Goal: Information Seeking & Learning: Find specific fact

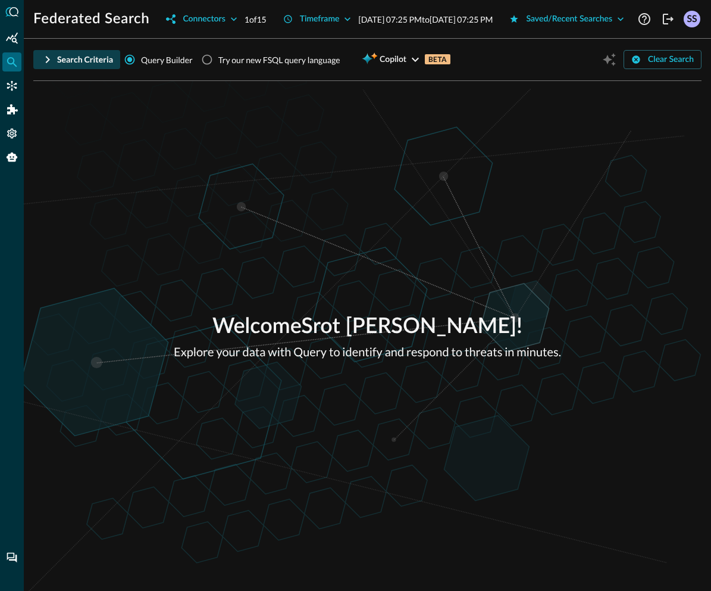
click at [54, 67] on icon "button" at bounding box center [47, 59] width 14 height 14
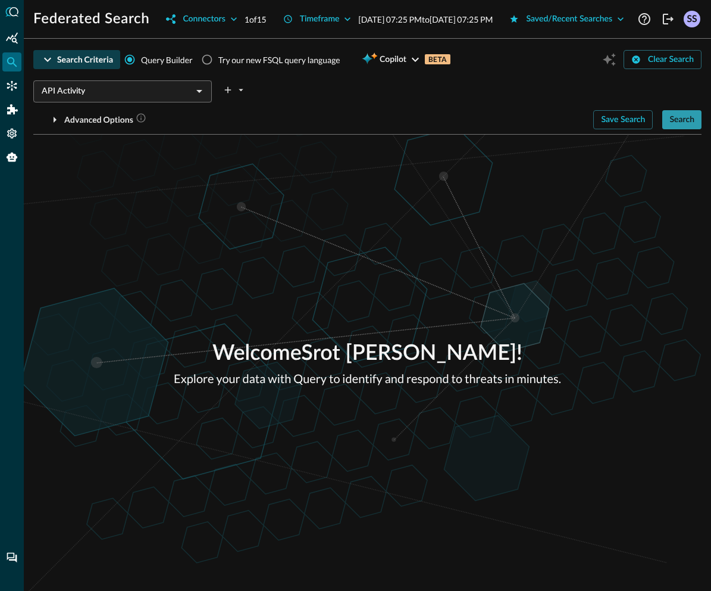
click at [676, 127] on div "Search" at bounding box center [682, 120] width 25 height 15
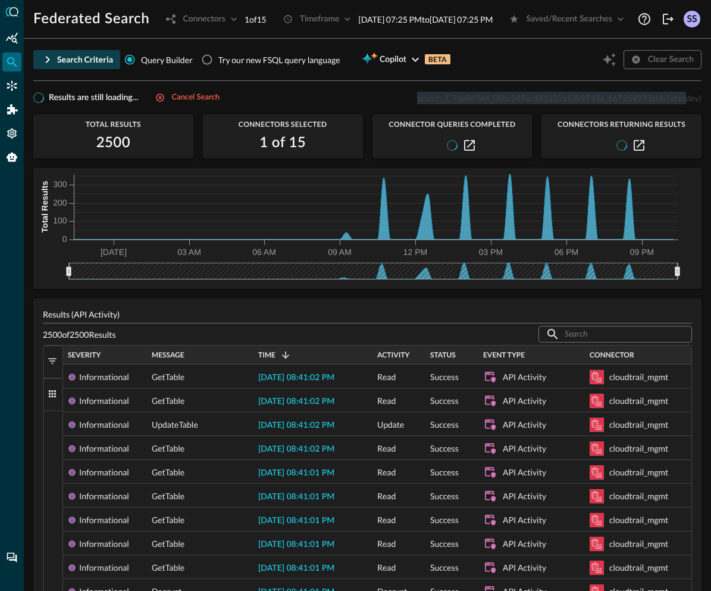
drag, startPoint x: 417, startPoint y: 120, endPoint x: 683, endPoint y: 120, distance: 266.7
click at [683, 104] on p "search_1_7ae869e4_0bbc249ac481222a13b9542e_667264933ebb3abb (dev)" at bounding box center [559, 98] width 285 height 13
copy p "search_1_7ae869e4_0bbc249ac481222a13b9542e_667264933ebb3abb"
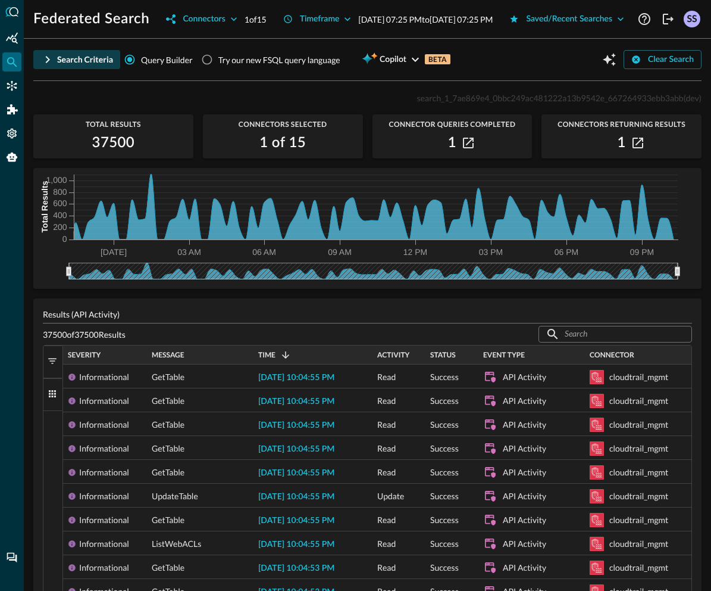
click at [468, 103] on span "search_1_7ae869e4_0bbc249ac481222a13b9542e_667264933ebb3abb" at bounding box center [550, 98] width 267 height 10
copy span "search_1_7ae869e4_0bbc249ac481222a13b9542e_667264933ebb3abb"
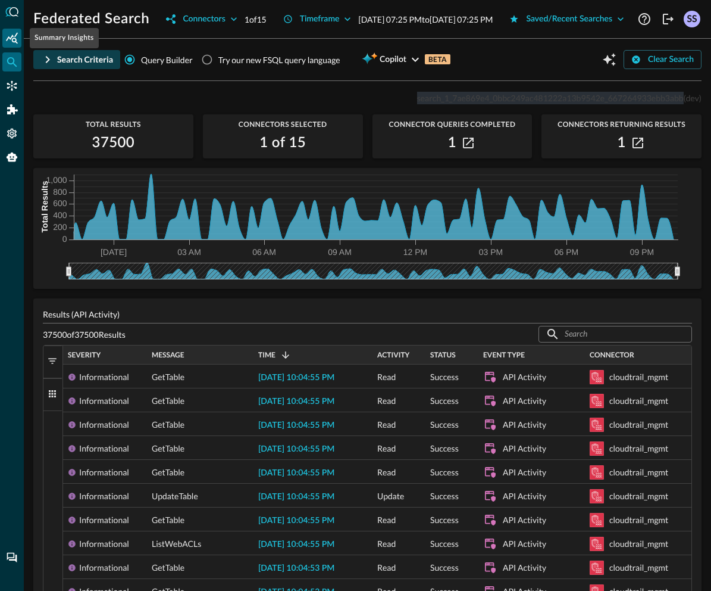
click at [17, 37] on icon "Summary Insights" at bounding box center [12, 38] width 12 height 12
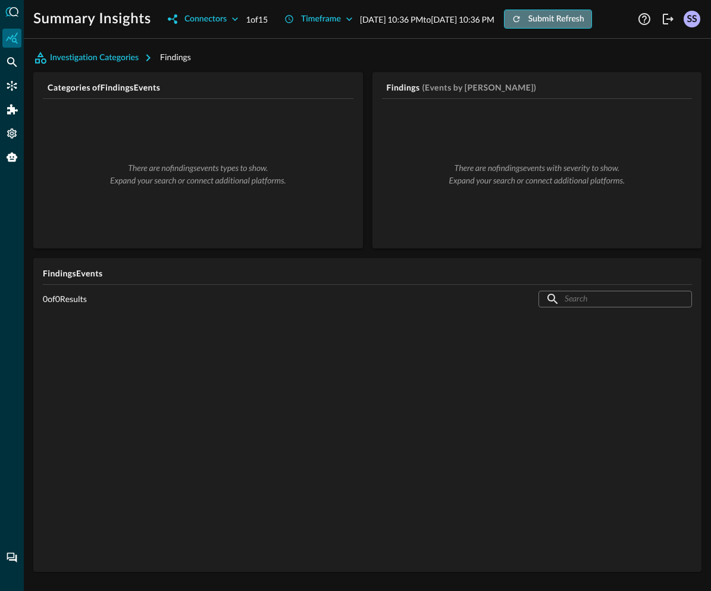
click at [529, 27] on div "Submit Refresh" at bounding box center [557, 19] width 56 height 15
click at [185, 27] on div "Connectors" at bounding box center [206, 19] width 42 height 15
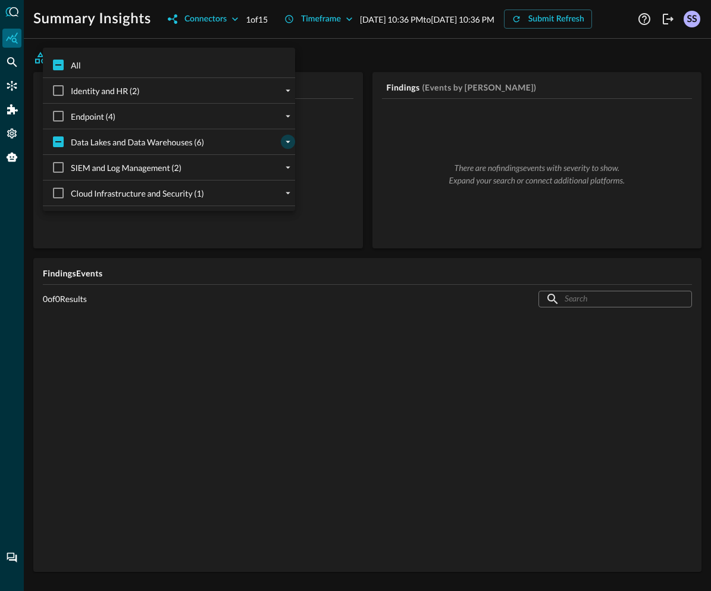
click at [283, 141] on icon "expand" at bounding box center [288, 141] width 11 height 11
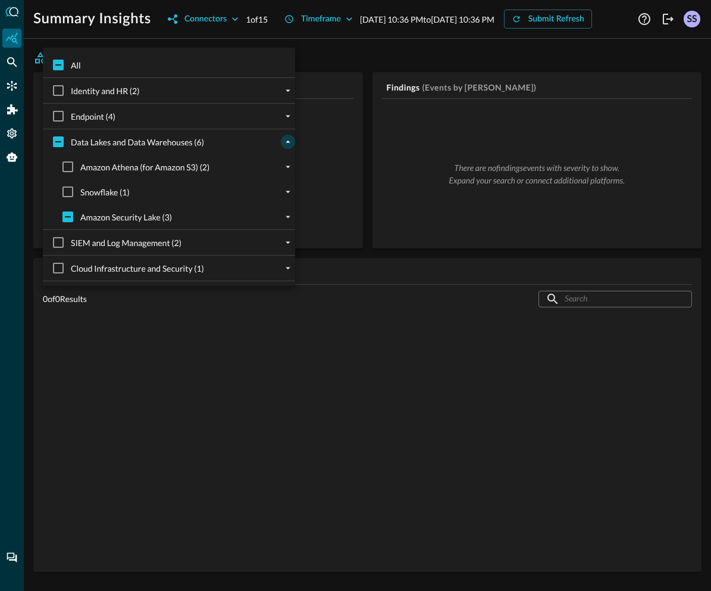
click at [409, 77] on div at bounding box center [355, 295] width 711 height 591
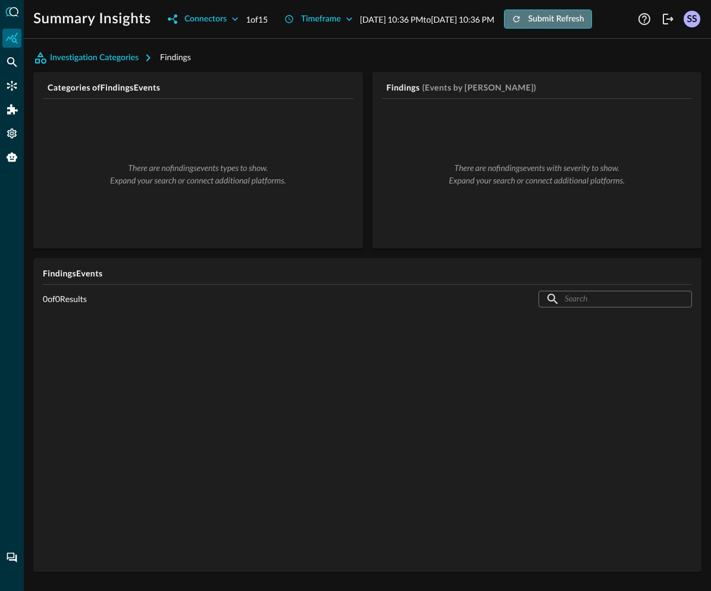
click at [529, 27] on div "Submit Refresh" at bounding box center [557, 19] width 56 height 15
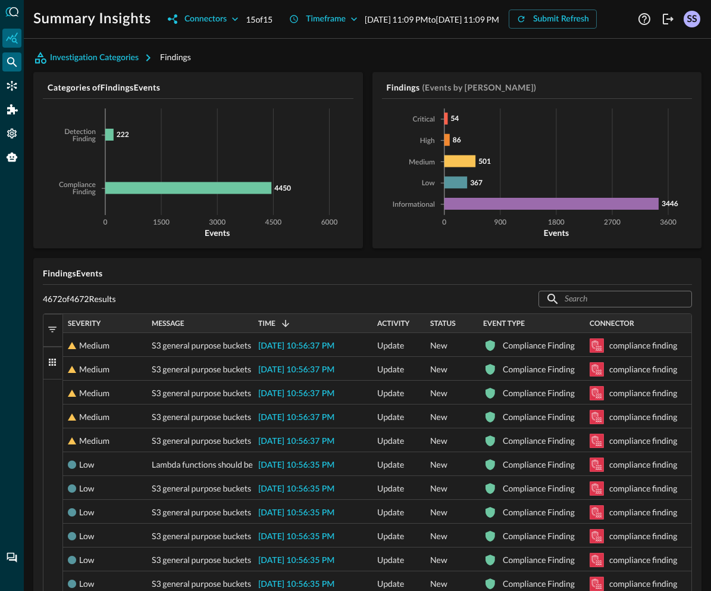
click at [10, 63] on icon "Federated Search" at bounding box center [12, 62] width 12 height 12
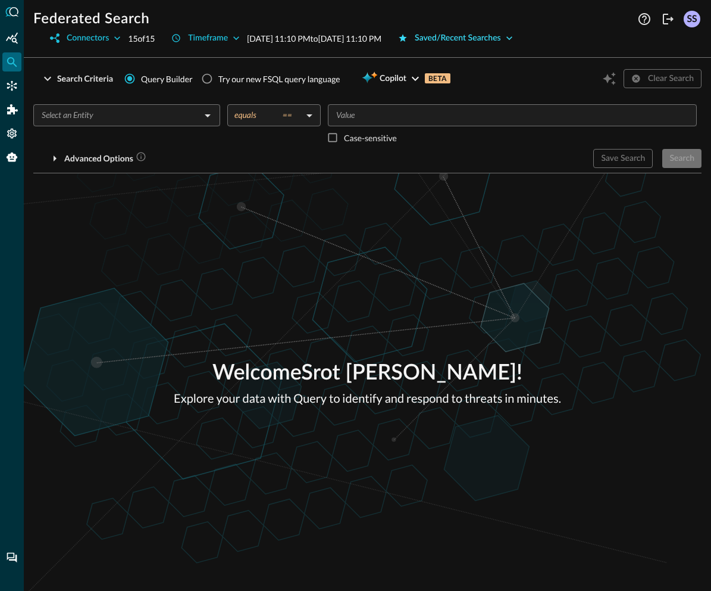
click at [501, 39] on div "Saved/Recent Searches" at bounding box center [458, 38] width 86 height 15
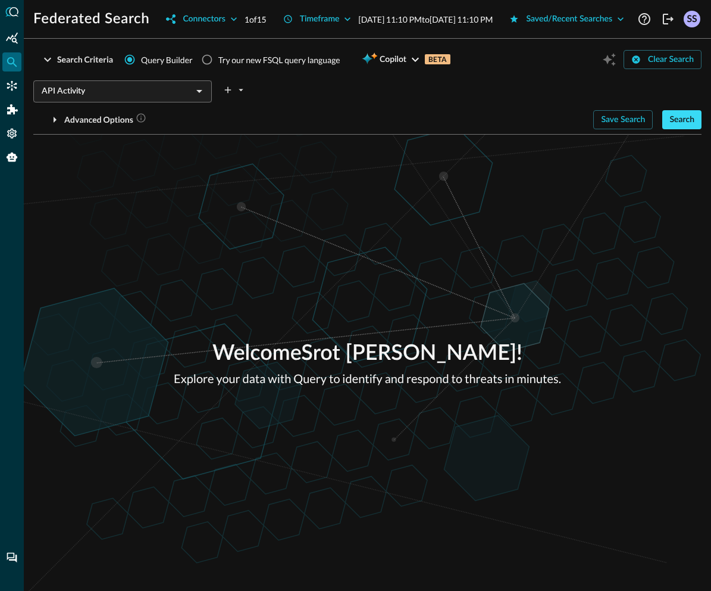
click at [681, 127] on div "Search" at bounding box center [682, 120] width 25 height 15
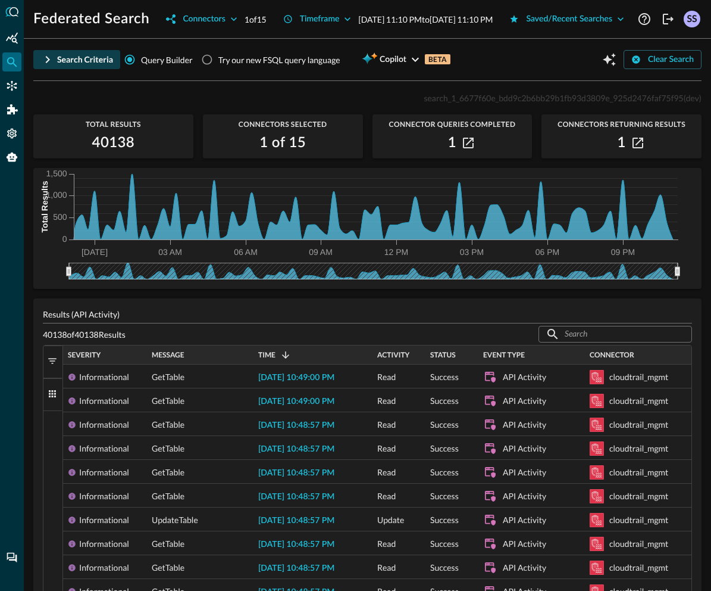
click at [57, 67] on div "Search Criteria" at bounding box center [85, 59] width 56 height 15
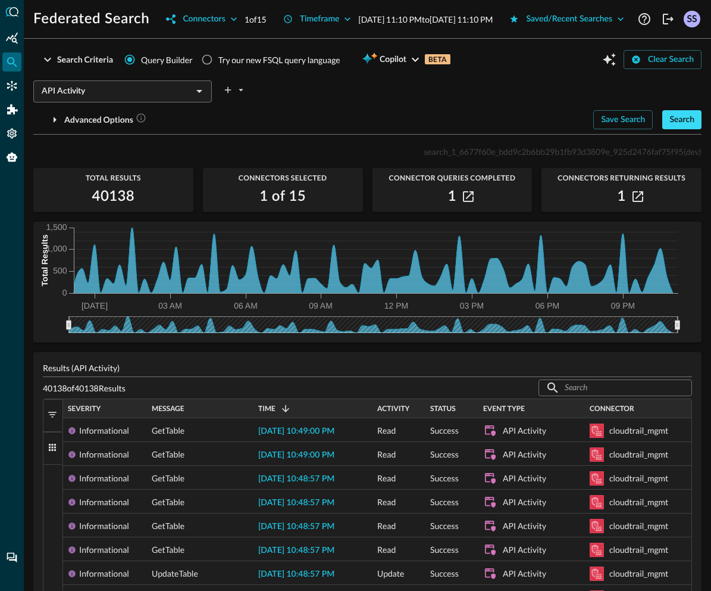
click at [679, 127] on div "Search" at bounding box center [682, 120] width 25 height 15
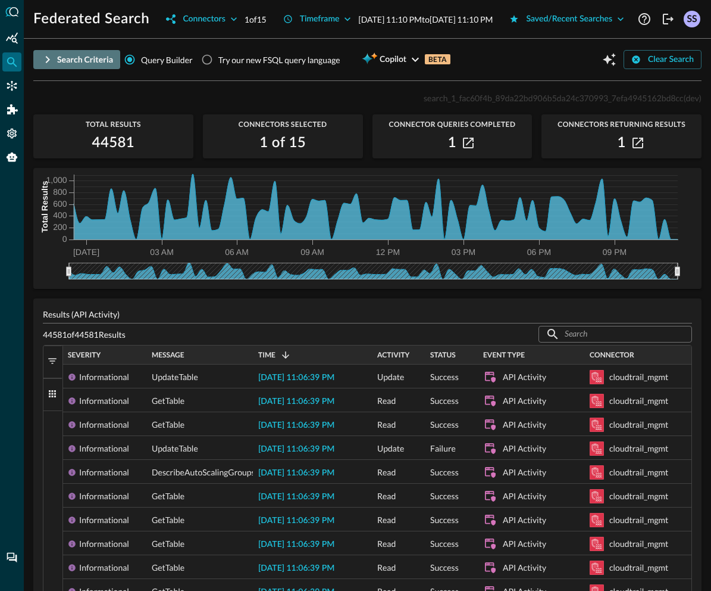
click at [56, 69] on button "Search Criteria" at bounding box center [76, 59] width 87 height 19
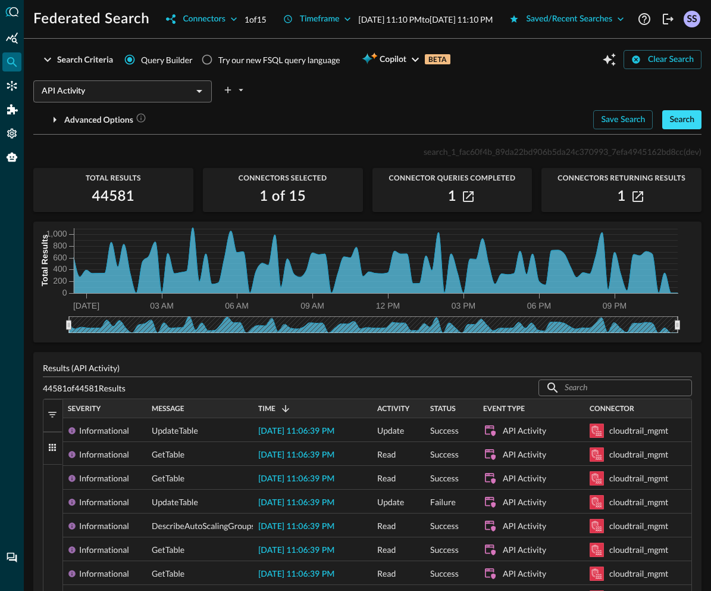
click at [683, 127] on div "Search" at bounding box center [682, 120] width 25 height 15
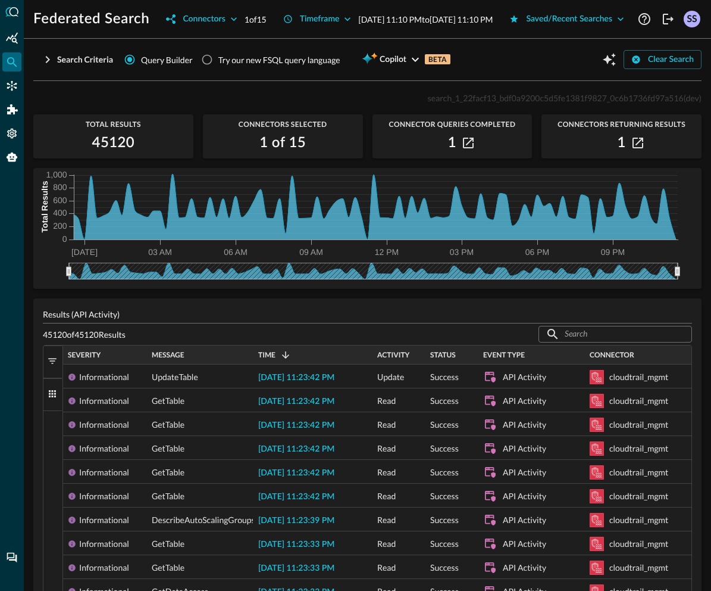
click at [448, 103] on span "search_1_22facf13_bdf0a9200c5d5fe1381f9827_0c6b1736fd97a516" at bounding box center [556, 98] width 256 height 10
copy span "search_1_22facf13_bdf0a9200c5d5fe1381f9827_0c6b1736fd97a516"
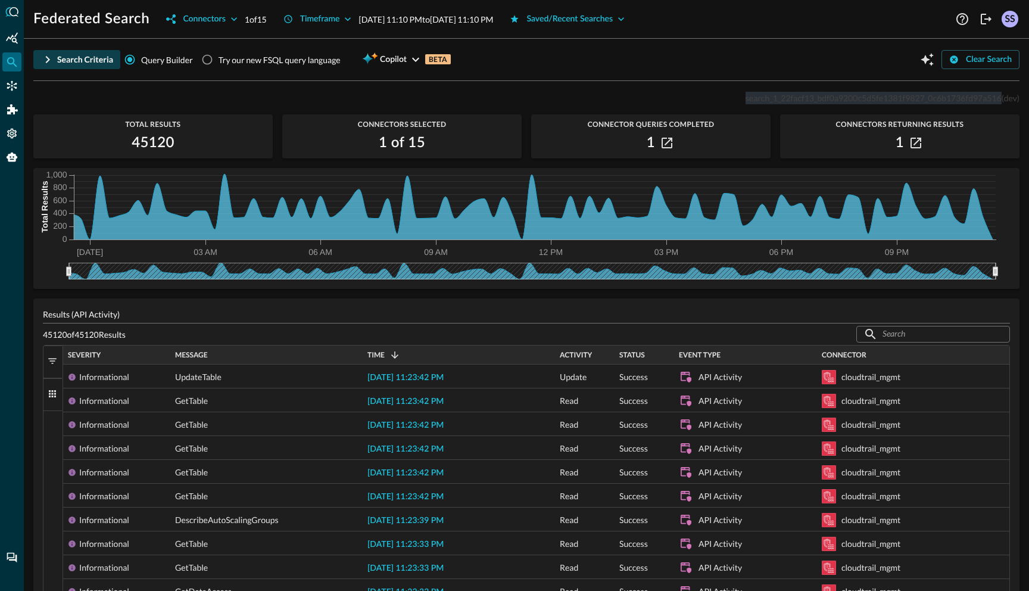
click at [48, 61] on icon "button" at bounding box center [47, 59] width 14 height 14
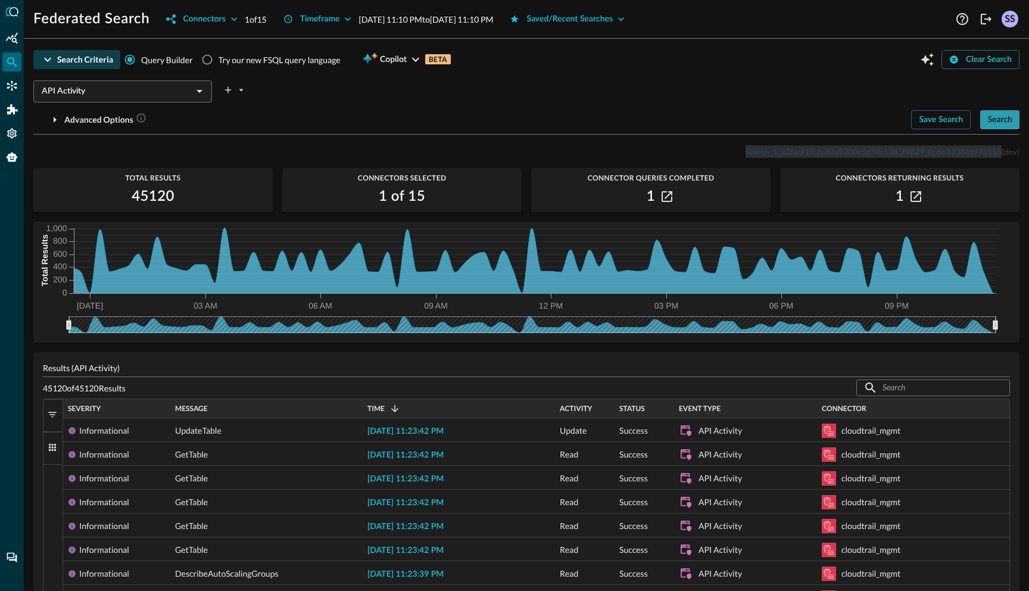
click at [711, 117] on div "Search" at bounding box center [999, 120] width 25 height 15
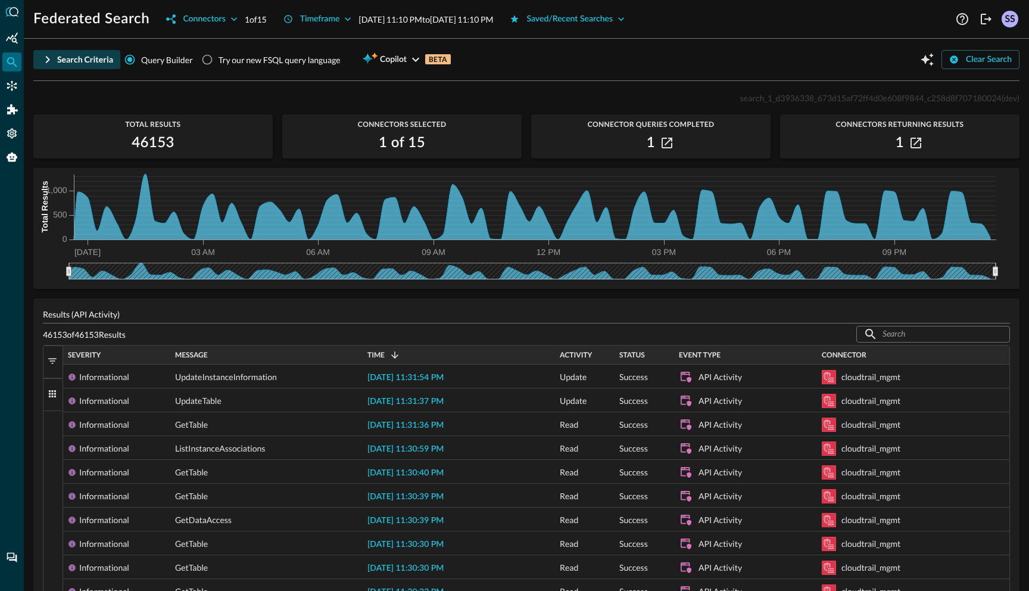
click at [711, 99] on span "search_1_d3936338_673d15af72ff4d0e608f9844_c258d8f707180024" at bounding box center [870, 98] width 261 height 10
copy span "search_1_d3936338_673d15af72ff4d0e608f9844_c258d8f707180024"
